Goal: Task Accomplishment & Management: Use online tool/utility

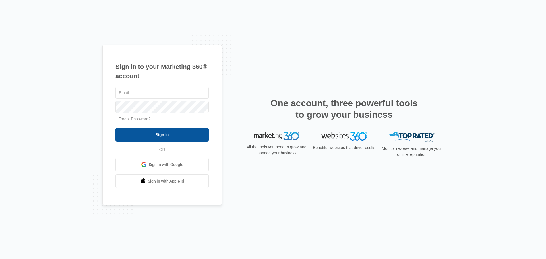
type input "info@sleeplittleton.com"
click at [163, 133] on input "Sign In" at bounding box center [162, 135] width 93 height 14
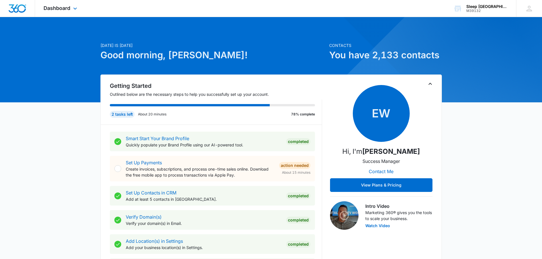
click at [81, 9] on div "Dashboard Apps Reputation Websites Forms CRM Email Social Payments POS Content …" at bounding box center [61, 8] width 52 height 17
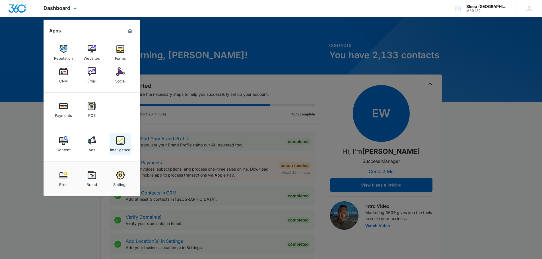
click at [121, 146] on div "Intelligence" at bounding box center [120, 148] width 20 height 7
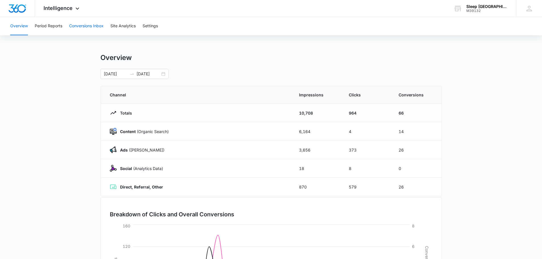
click at [101, 23] on button "Conversions Inbox" at bounding box center [86, 26] width 34 height 18
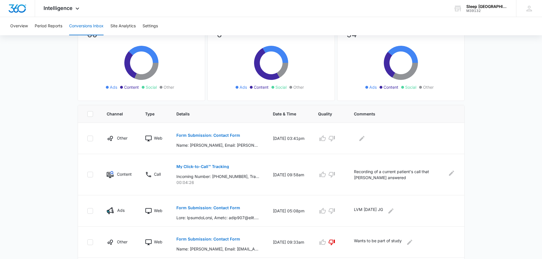
scroll to position [57, 0]
click at [226, 135] on p "Form Submission: Contact Form" at bounding box center [208, 135] width 64 height 4
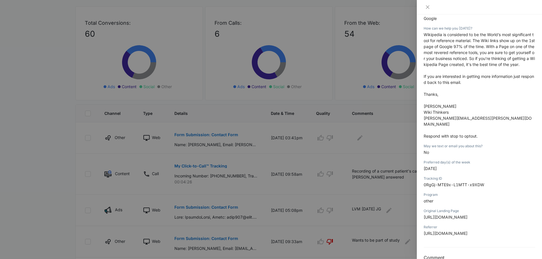
scroll to position [178, 0]
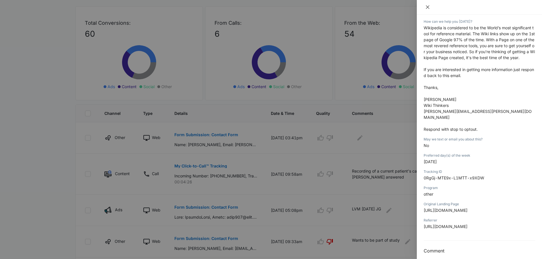
click at [428, 8] on icon "close" at bounding box center [427, 7] width 5 height 5
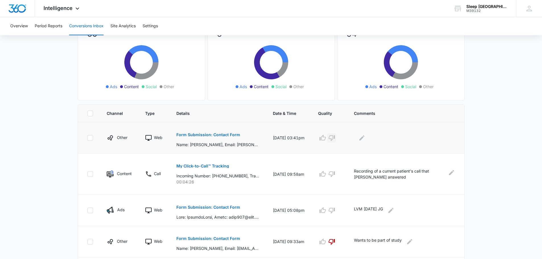
click at [335, 137] on icon "button" at bounding box center [331, 138] width 7 height 7
click at [364, 138] on icon "Edit Comments" at bounding box center [361, 137] width 5 height 5
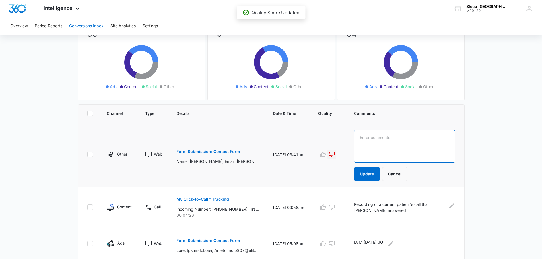
click at [370, 139] on textarea at bounding box center [404, 146] width 101 height 32
type textarea "advertisement"
click at [374, 174] on button "Update" at bounding box center [367, 174] width 26 height 14
